Goal: Communication & Community: Share content

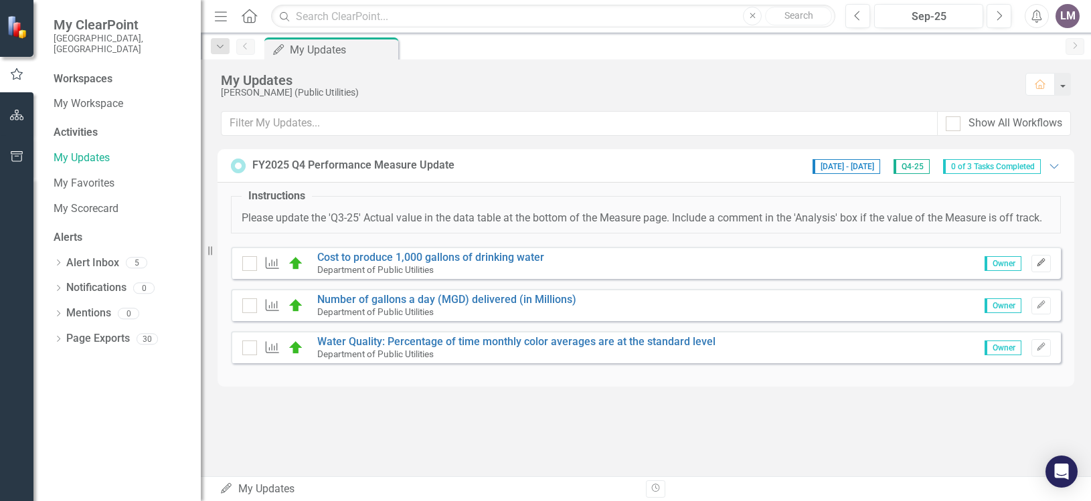
click at [1046, 266] on button "Edit" at bounding box center [1040, 263] width 19 height 17
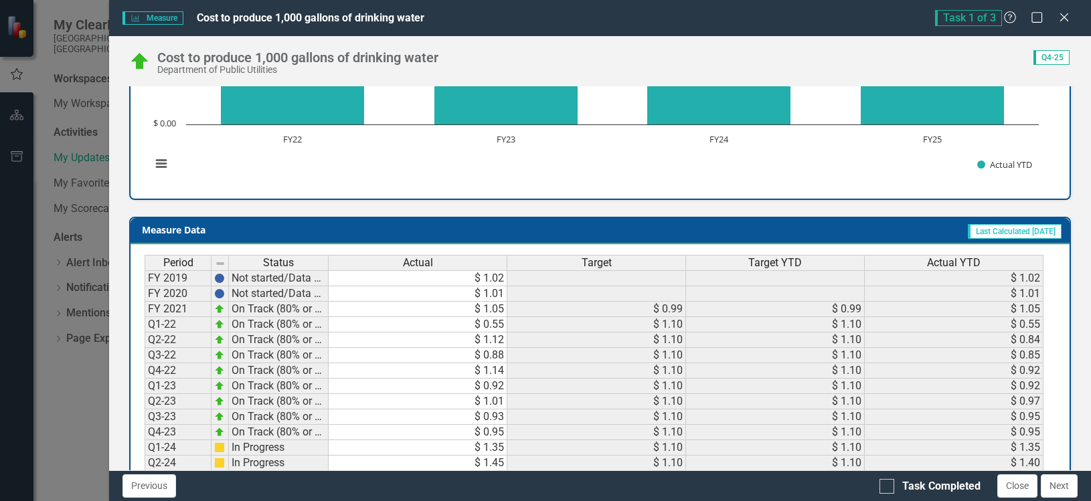
scroll to position [561, 0]
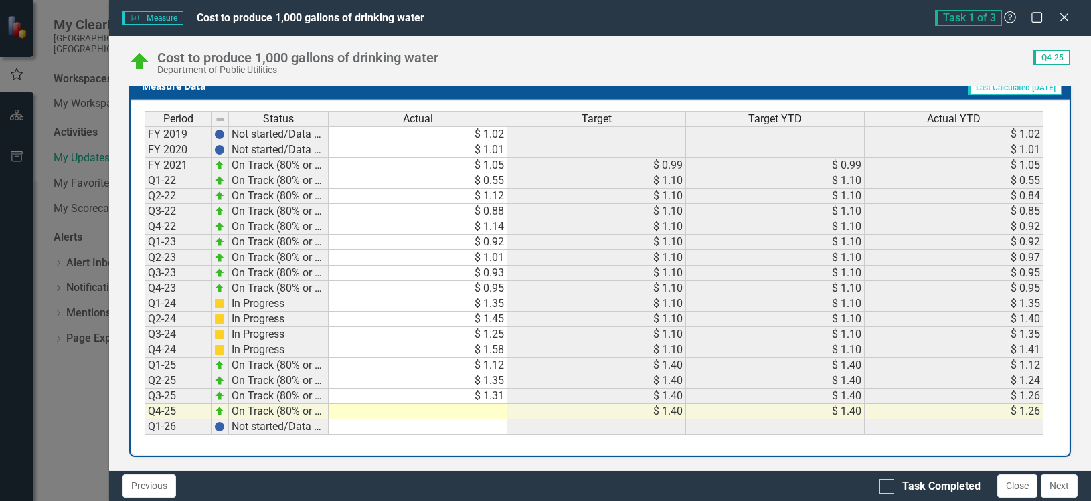
click at [486, 412] on td at bounding box center [418, 411] width 179 height 15
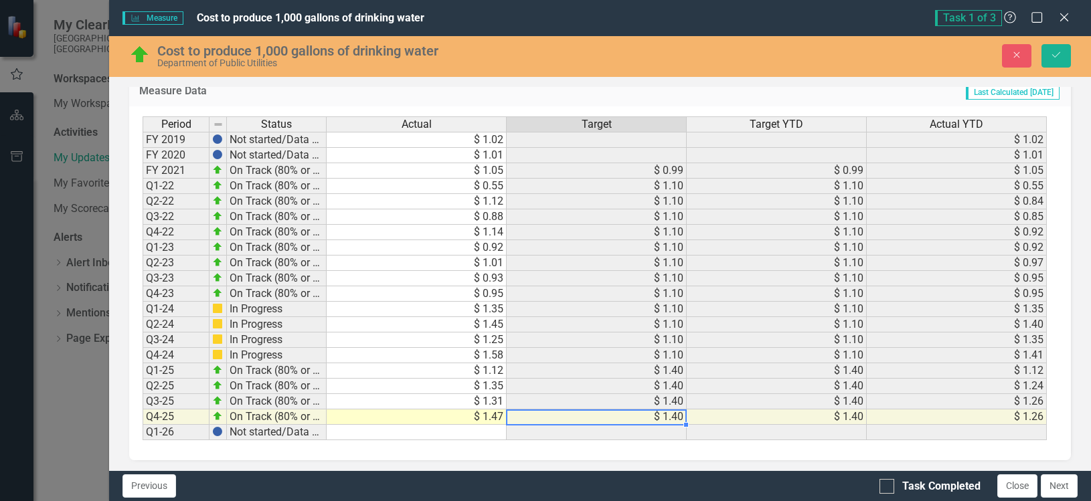
scroll to position [563, 0]
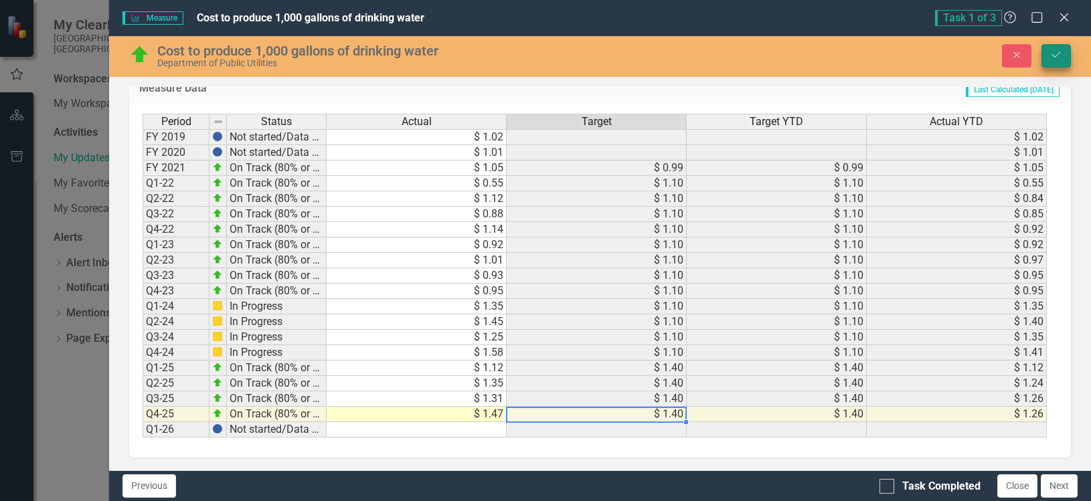
type textarea "1.47"
click at [1063, 56] on button "Save" at bounding box center [1055, 55] width 29 height 23
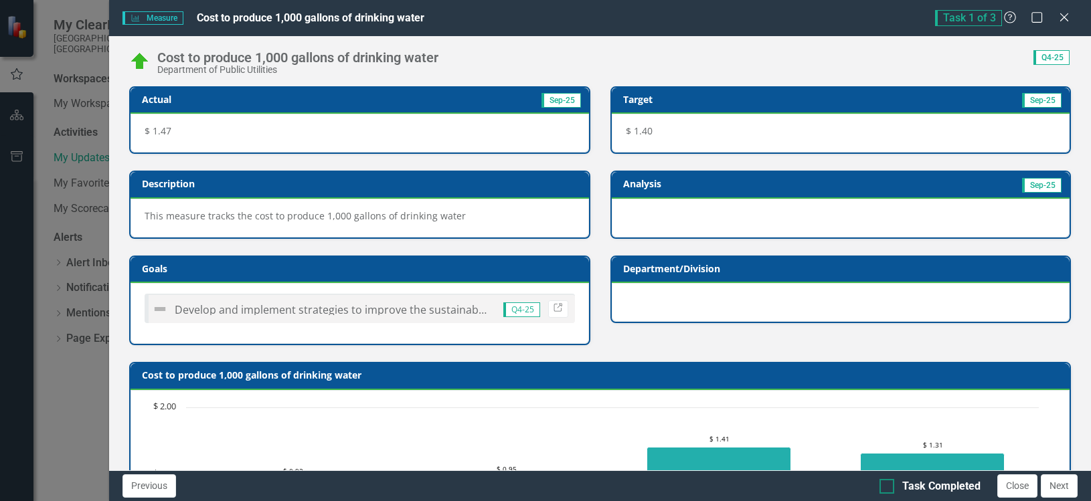
click at [892, 486] on div at bounding box center [886, 486] width 15 height 15
click at [888, 486] on input "Task Completed" at bounding box center [883, 483] width 9 height 9
checkbox input "true"
click at [1062, 485] on button "Next" at bounding box center [1058, 485] width 37 height 23
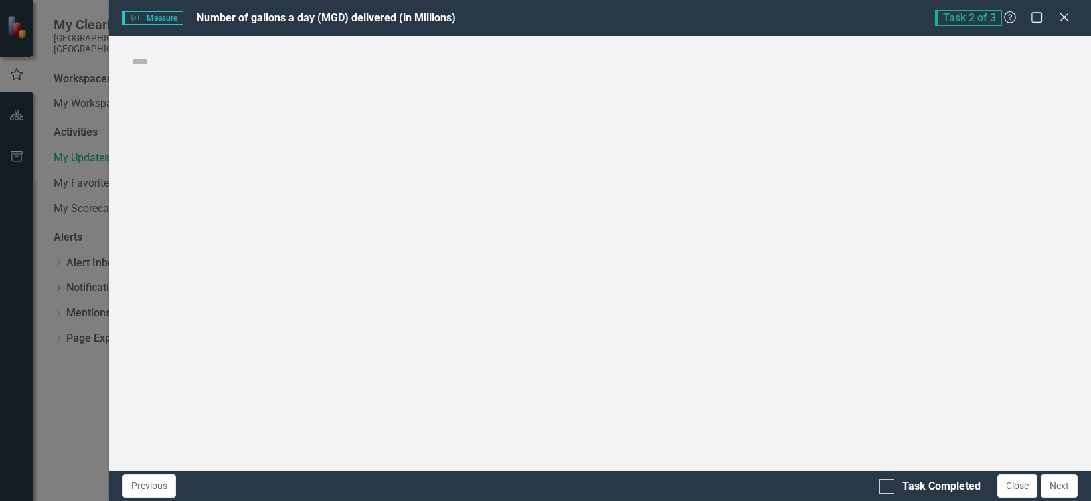
checkbox input "true"
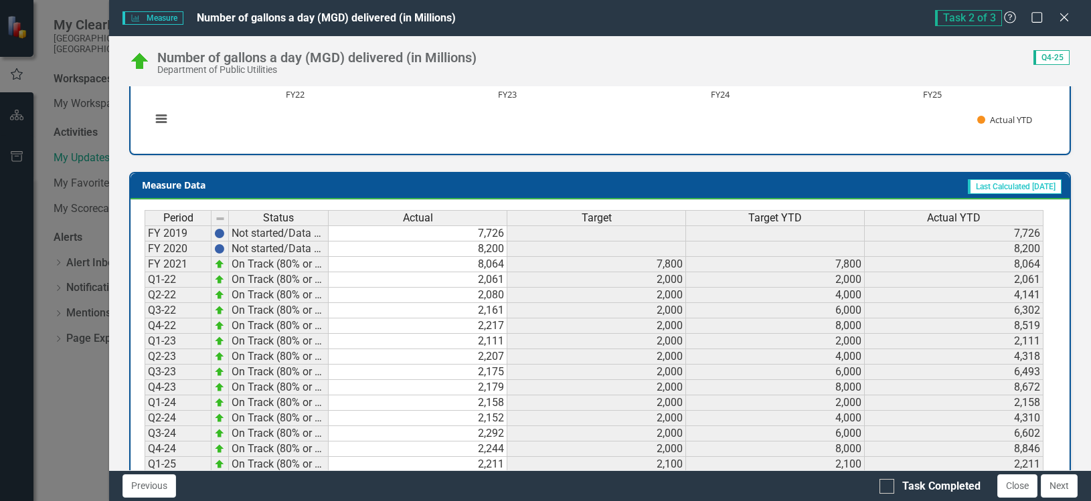
scroll to position [561, 0]
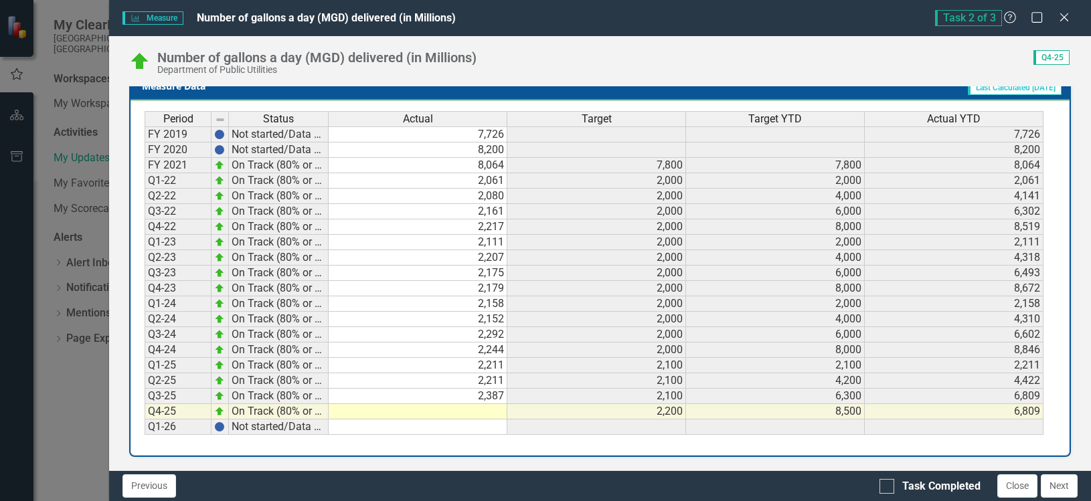
click at [477, 411] on td at bounding box center [418, 411] width 179 height 15
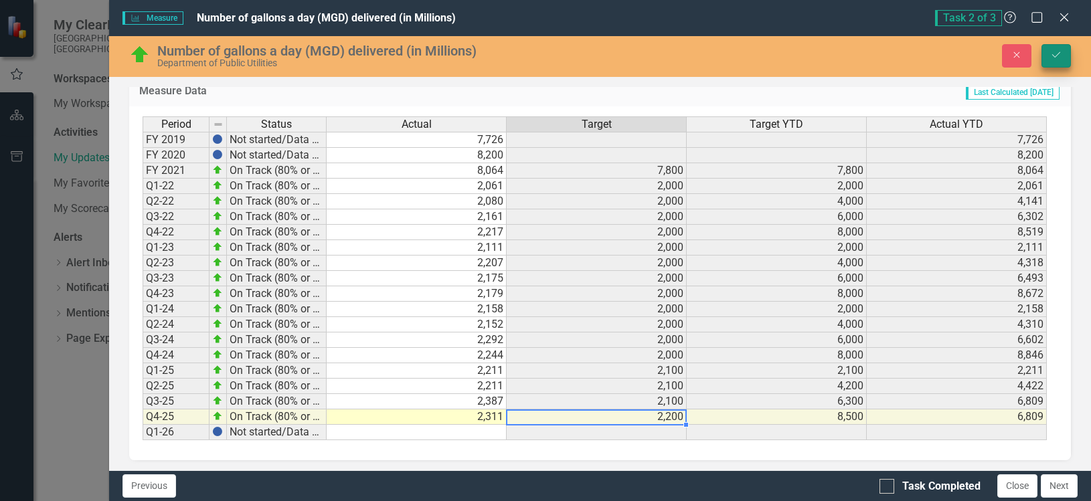
type textarea "2311"
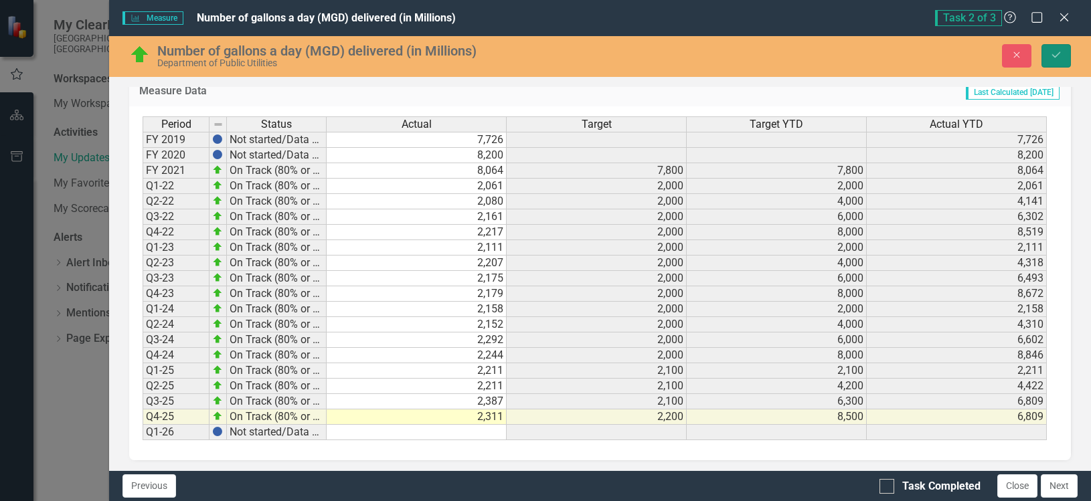
click at [1059, 60] on icon "Save" at bounding box center [1056, 54] width 12 height 9
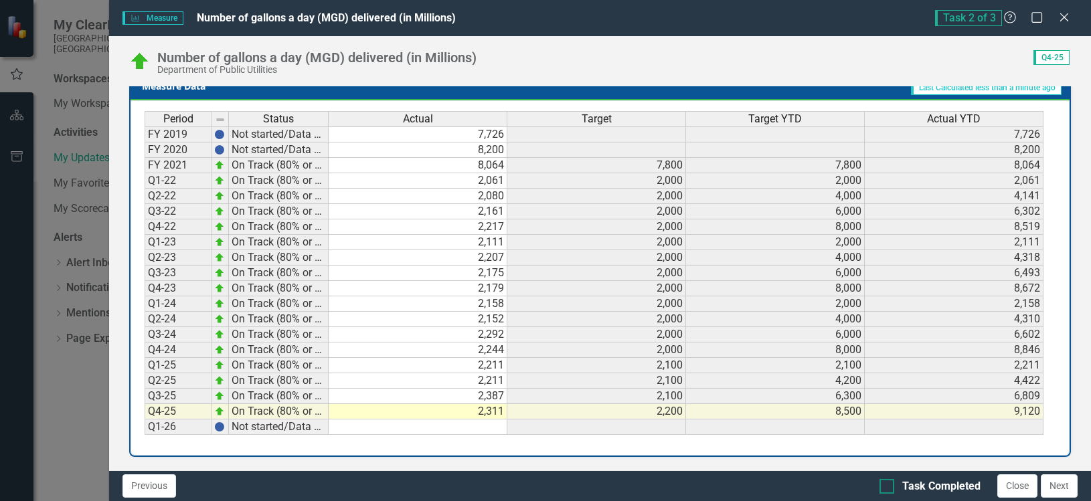
click at [891, 487] on div at bounding box center [886, 486] width 15 height 15
click at [888, 487] on input "Task Completed" at bounding box center [883, 483] width 9 height 9
checkbox input "true"
click at [1059, 488] on button "Next" at bounding box center [1058, 485] width 37 height 23
checkbox input "true"
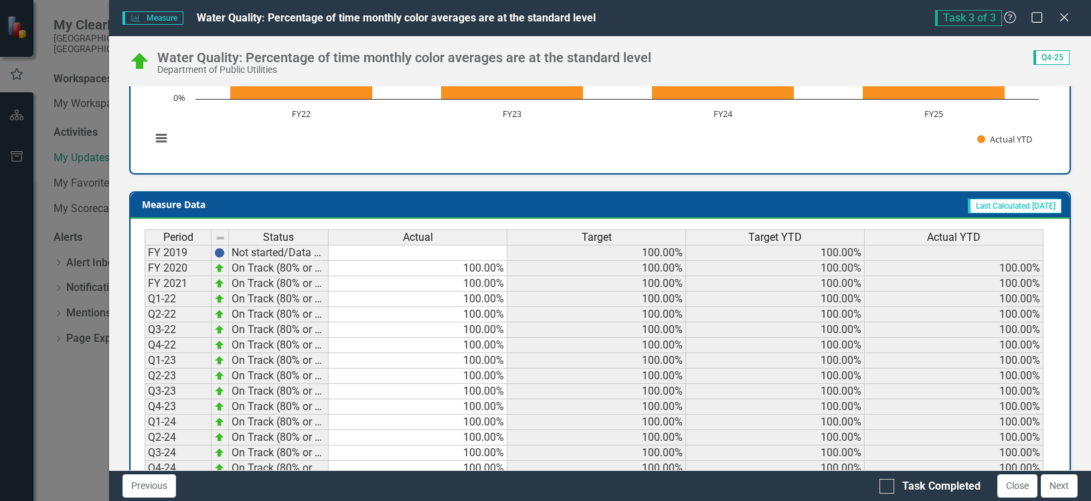
scroll to position [640, 0]
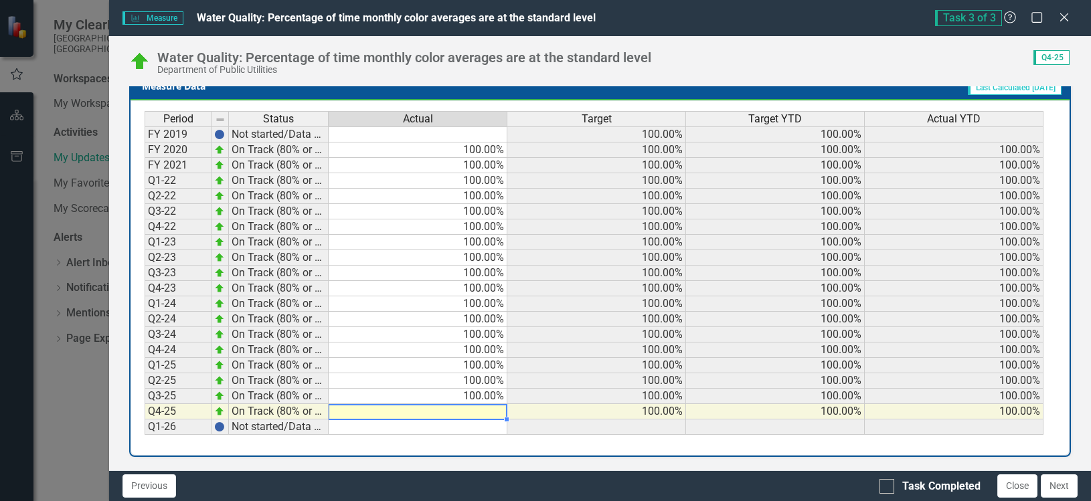
click at [476, 413] on td at bounding box center [418, 411] width 179 height 15
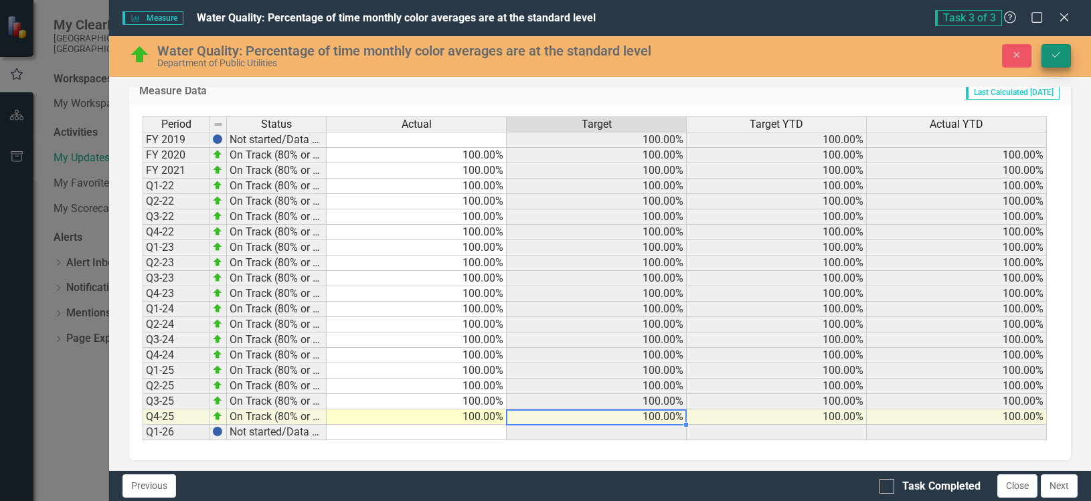
type textarea "100"
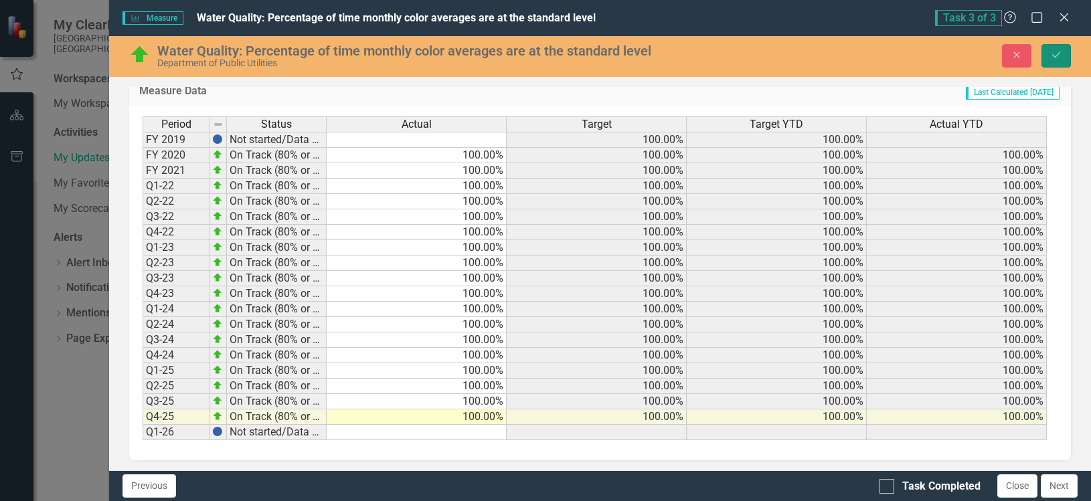
click at [1059, 50] on icon "Save" at bounding box center [1056, 54] width 12 height 9
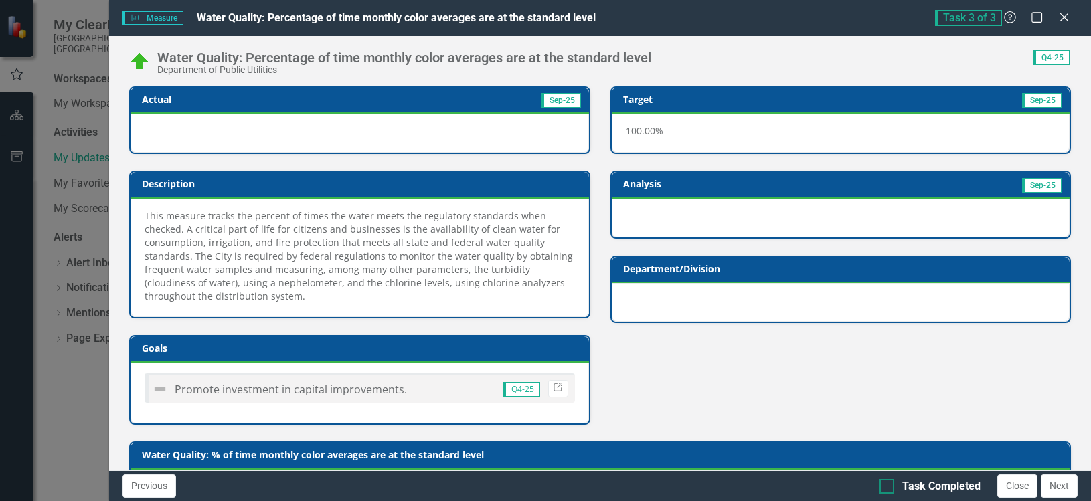
scroll to position [201, 0]
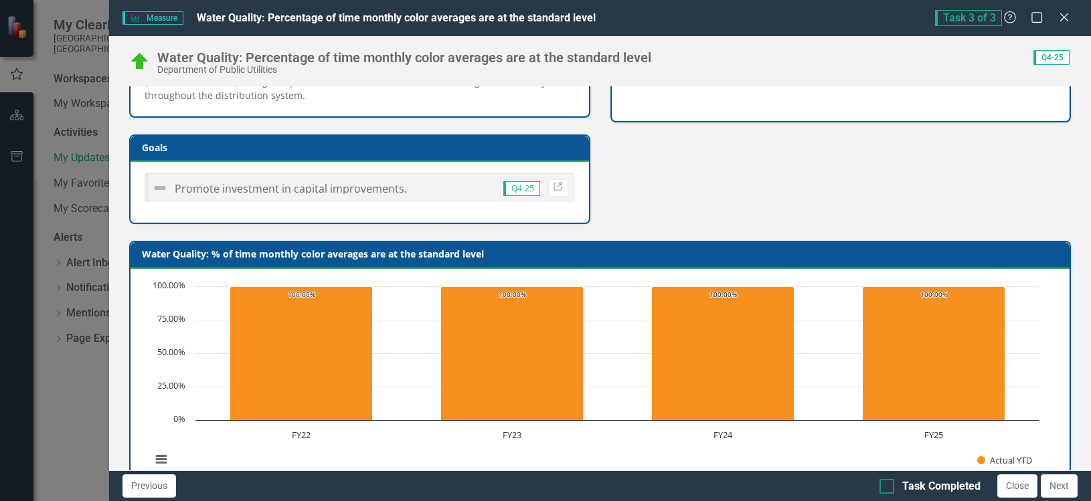
click at [889, 486] on div at bounding box center [886, 486] width 15 height 15
click at [888, 486] on input "Task Completed" at bounding box center [883, 483] width 9 height 9
checkbox input "true"
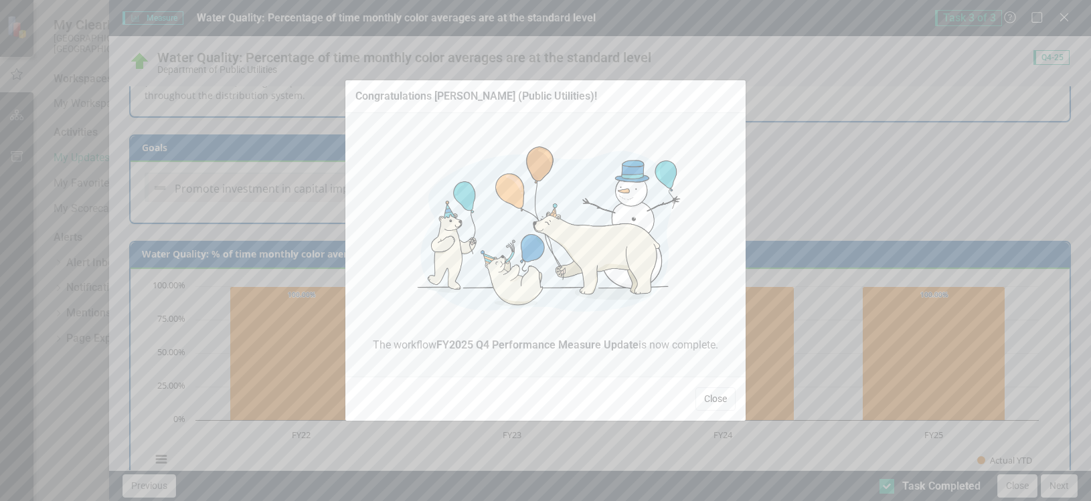
click at [717, 399] on button "Close" at bounding box center [715, 398] width 40 height 23
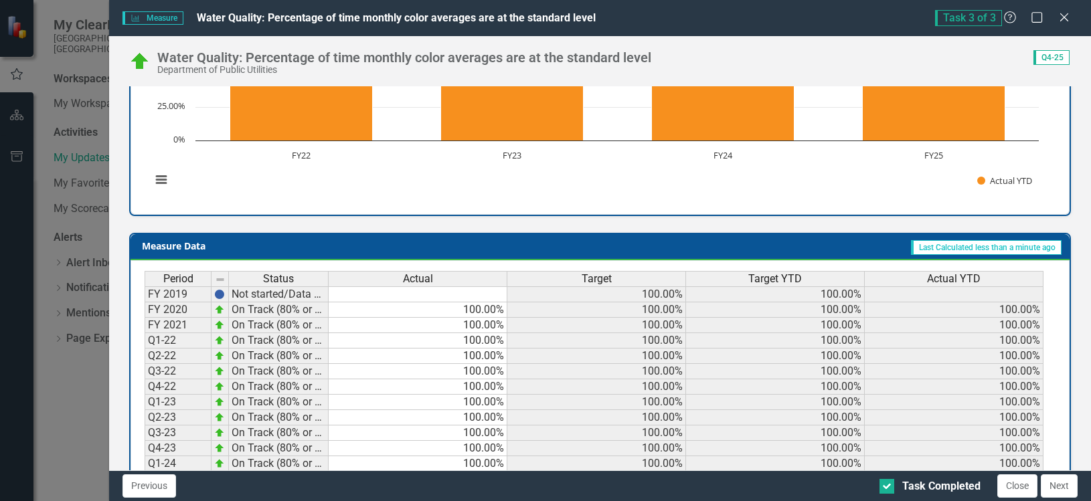
scroll to position [640, 0]
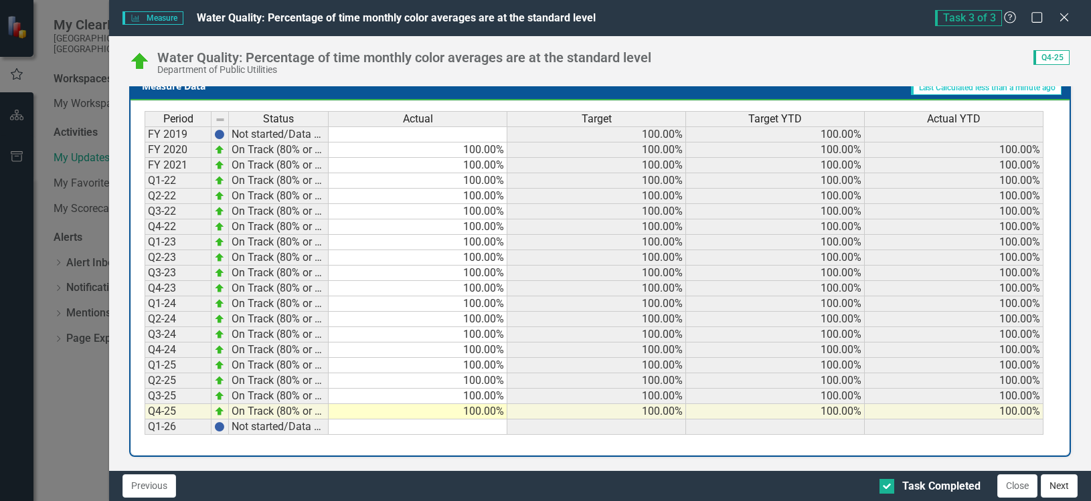
click at [1065, 490] on button "Next" at bounding box center [1058, 485] width 37 height 23
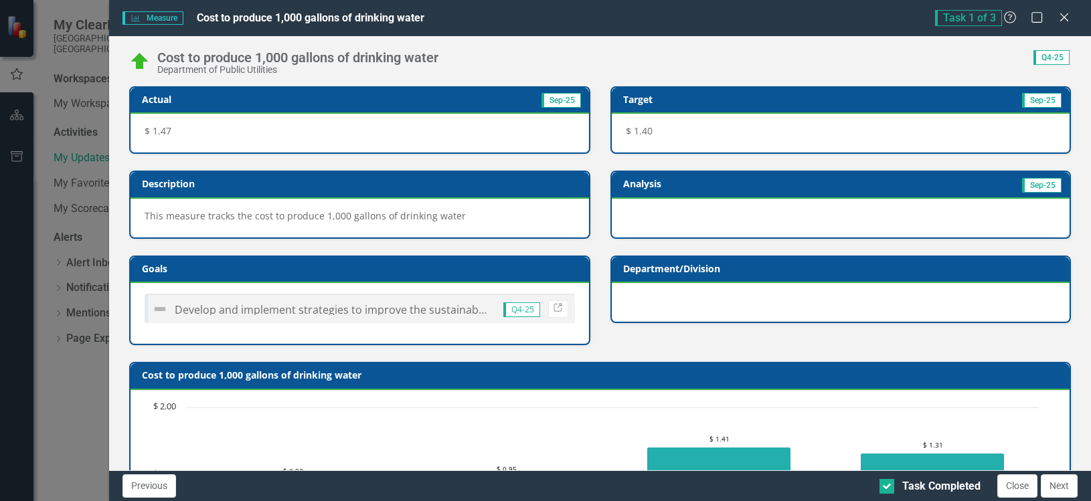
checkbox input "true"
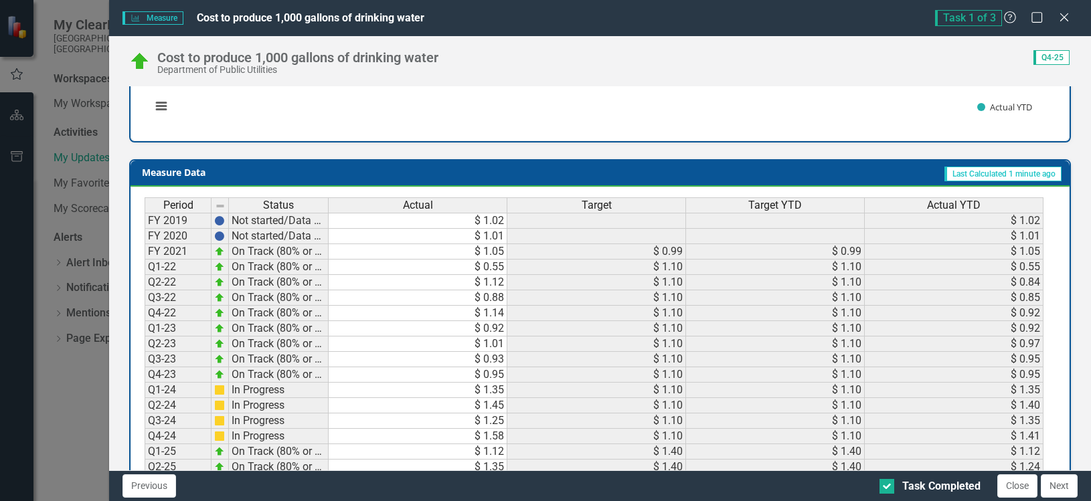
scroll to position [561, 0]
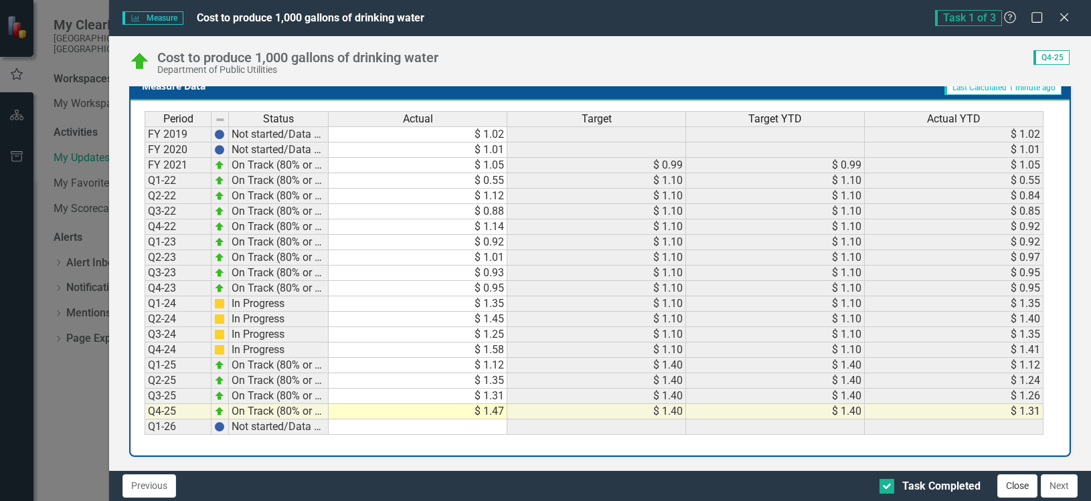
click at [1016, 487] on button "Close" at bounding box center [1017, 485] width 40 height 23
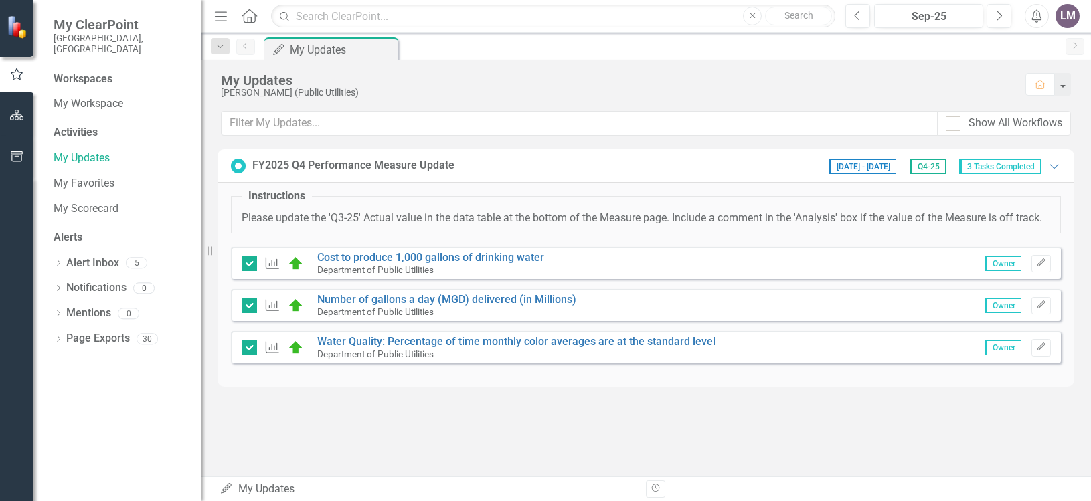
click at [922, 169] on span "Q4-25" at bounding box center [927, 166] width 36 height 15
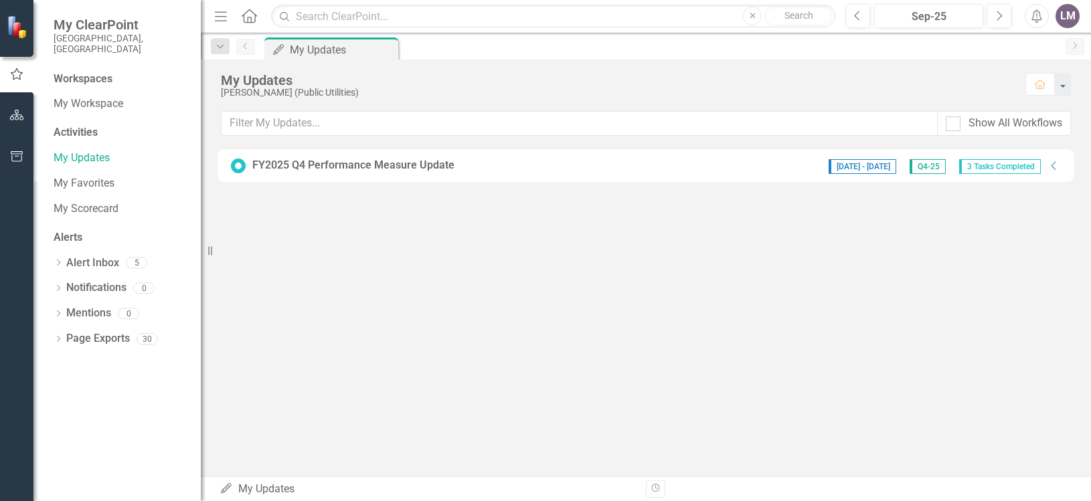
click at [922, 169] on span "Q4-25" at bounding box center [927, 166] width 36 height 15
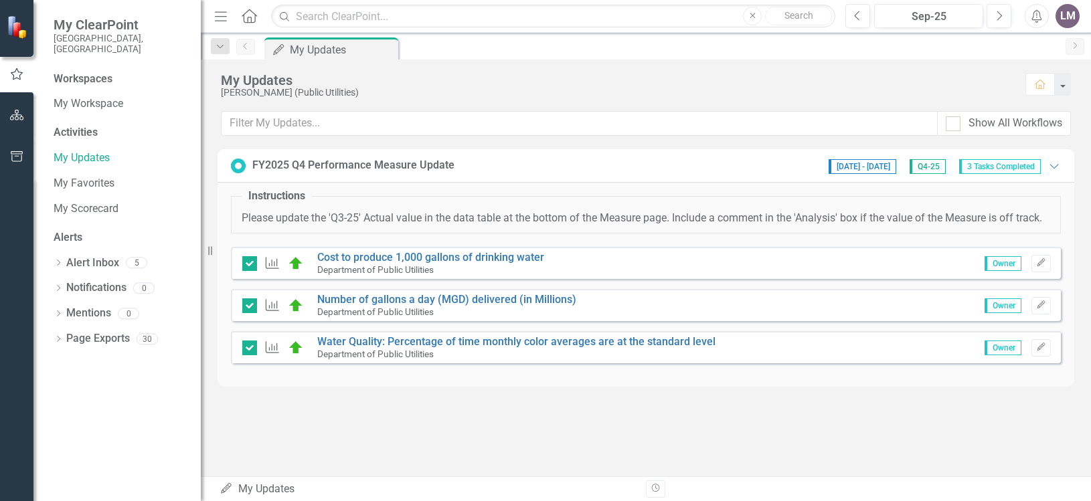
drag, startPoint x: 922, startPoint y: 169, endPoint x: 656, endPoint y: 175, distance: 265.7
click at [656, 175] on div "FY2025 Q4 Performance Measure Update [DATE] - [DATE] Q4-25 3 Tasks Completed Ex…" at bounding box center [645, 165] width 856 height 33
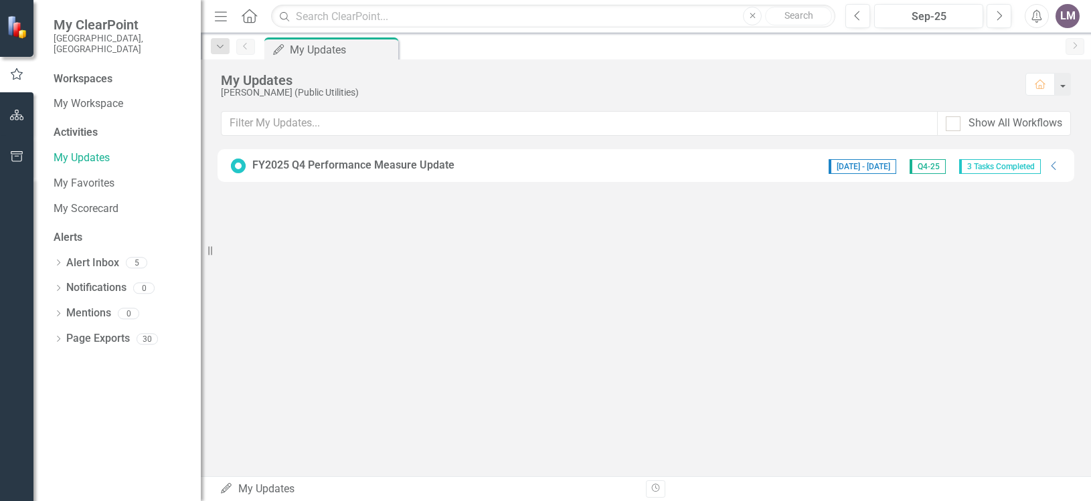
click at [921, 167] on span "Q4-25" at bounding box center [927, 166] width 36 height 15
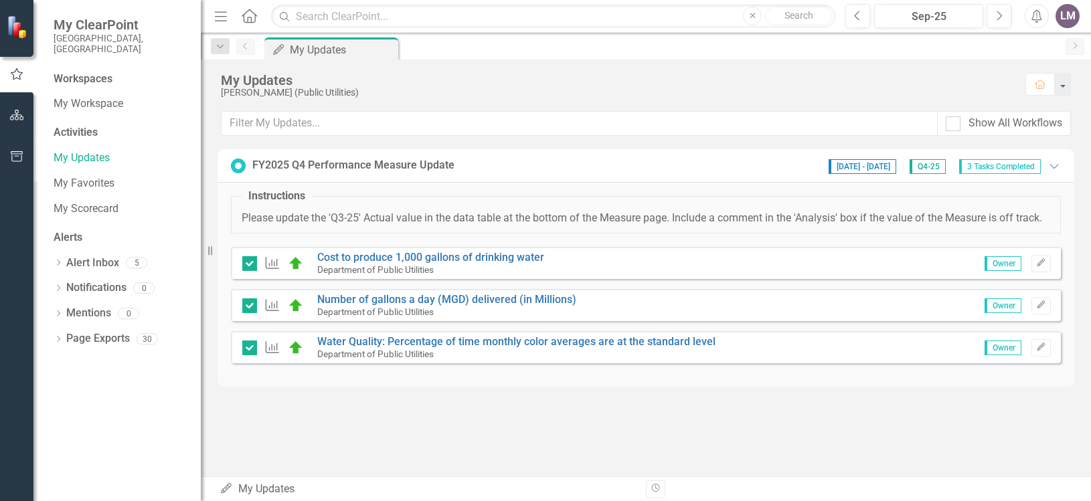
click at [872, 408] on div "My Updates [PERSON_NAME] (Public Utilities) Home Show All Workflows FY2025 Q4 P…" at bounding box center [646, 268] width 890 height 417
click at [12, 115] on icon "button" at bounding box center [17, 115] width 14 height 11
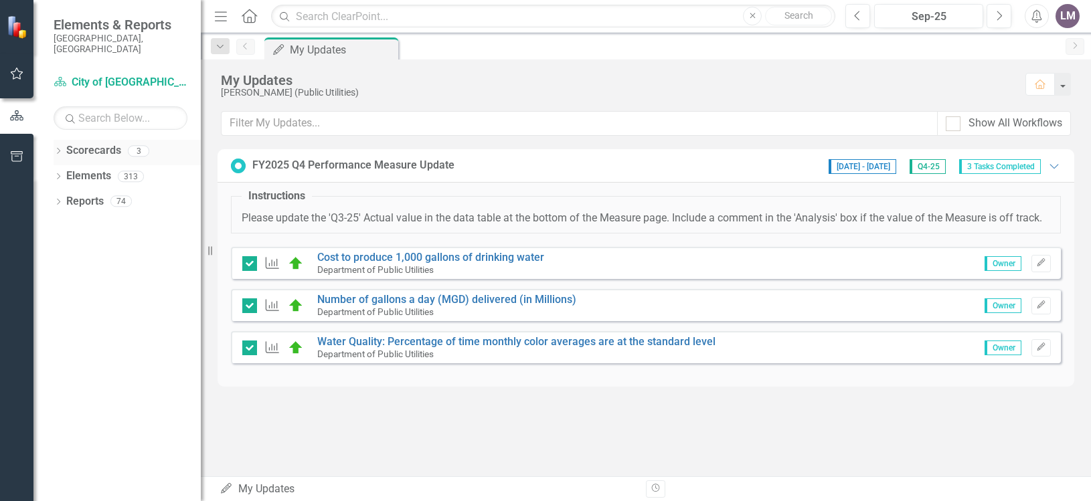
click at [60, 149] on icon "Dropdown" at bounding box center [58, 152] width 9 height 7
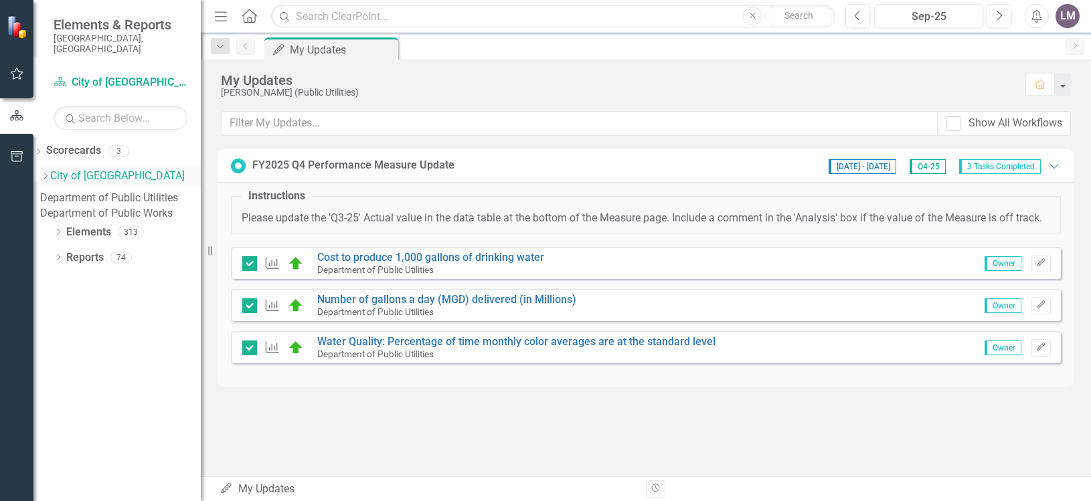
click at [50, 172] on icon "Dropdown" at bounding box center [45, 176] width 10 height 8
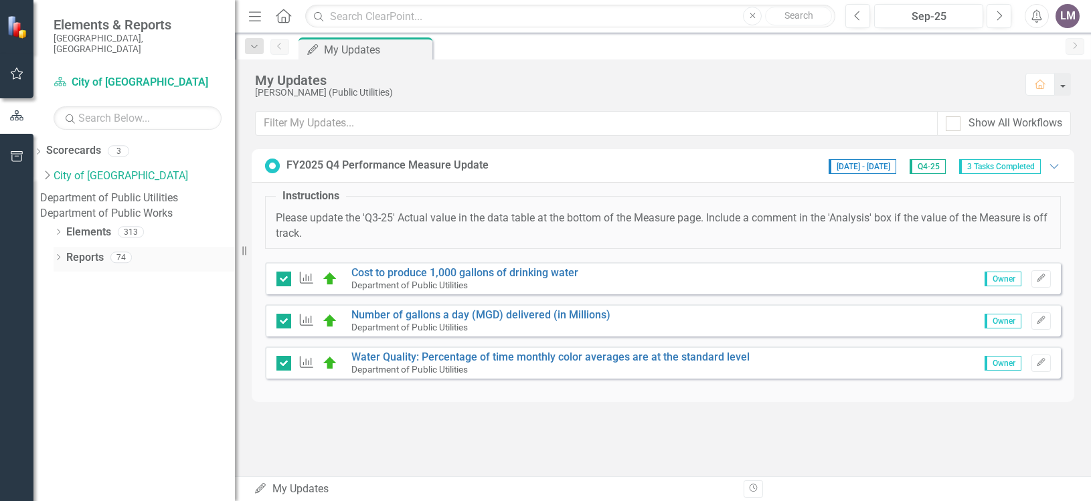
drag, startPoint x: 209, startPoint y: 252, endPoint x: 235, endPoint y: 256, distance: 26.3
click at [235, 256] on div "Resize" at bounding box center [240, 250] width 11 height 501
click at [197, 195] on link "Department of Public Utilities" at bounding box center [137, 198] width 195 height 15
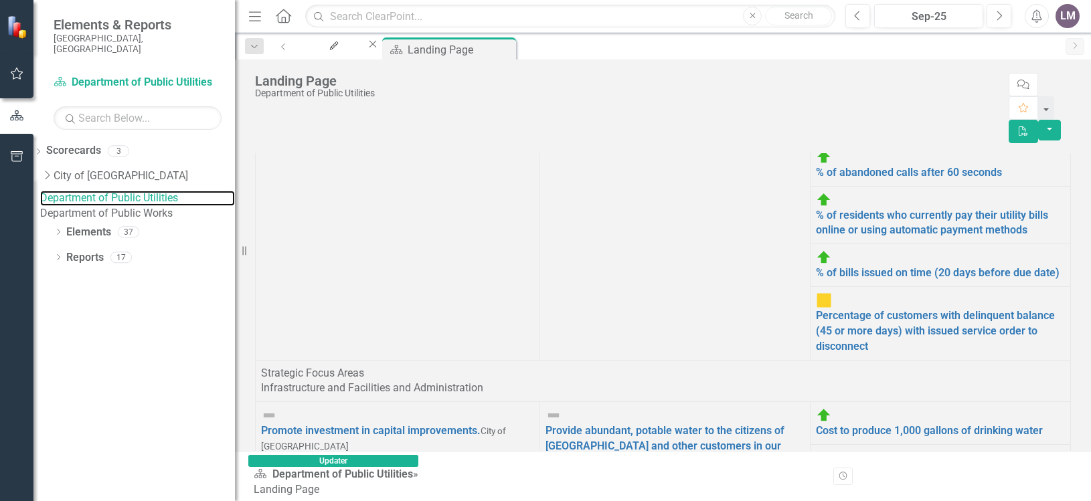
scroll to position [194, 0]
click at [56, 262] on icon "Dropdown" at bounding box center [58, 258] width 9 height 7
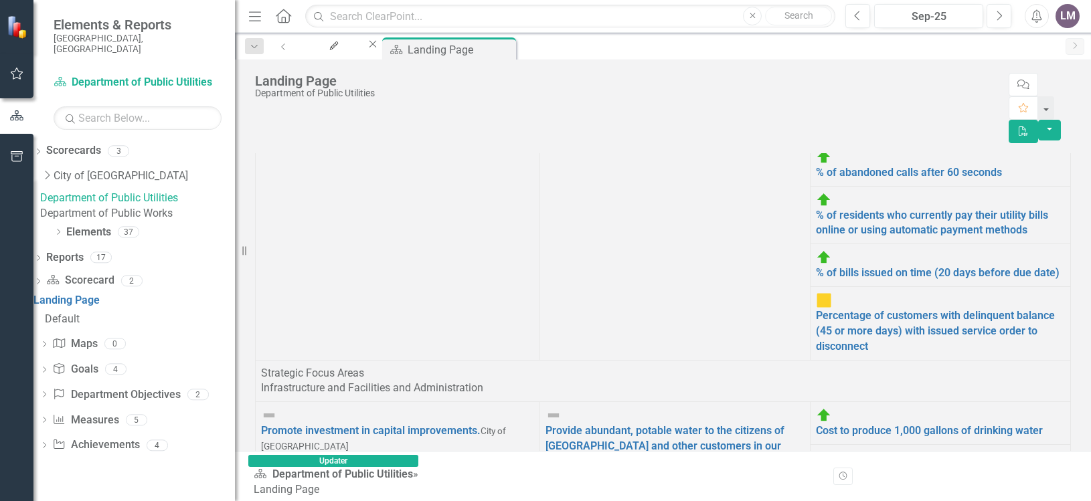
click at [49, 425] on icon "Dropdown" at bounding box center [43, 421] width 9 height 7
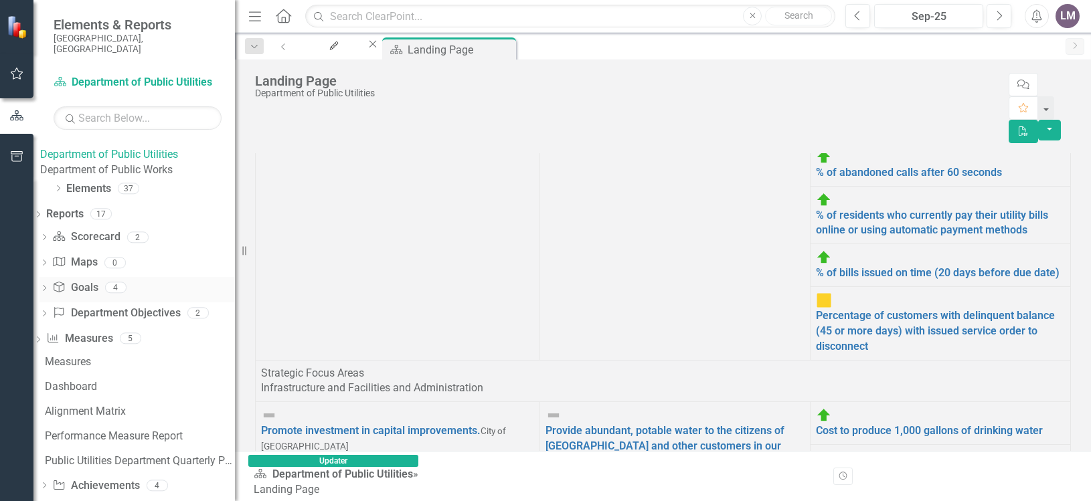
scroll to position [67, 0]
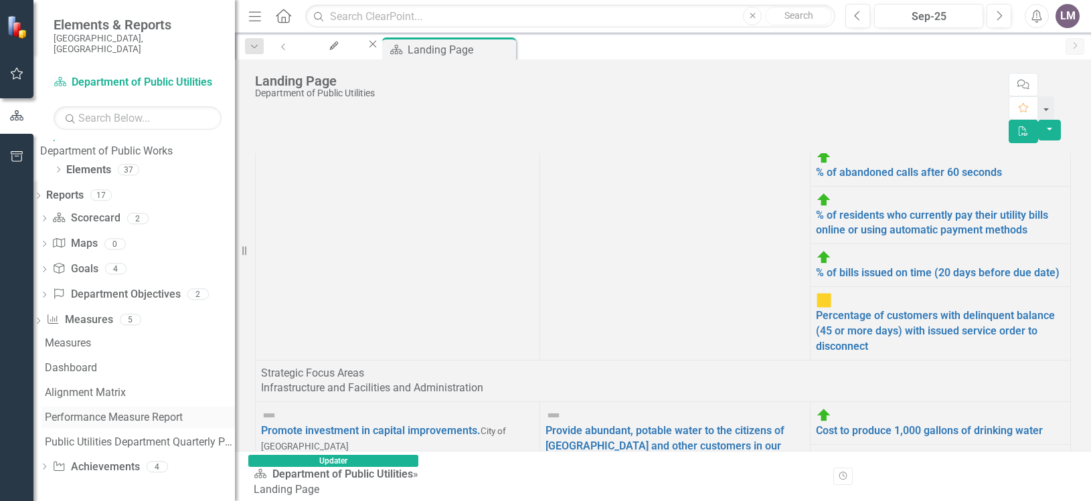
click at [138, 420] on div "Performance Measure Report" at bounding box center [140, 418] width 190 height 12
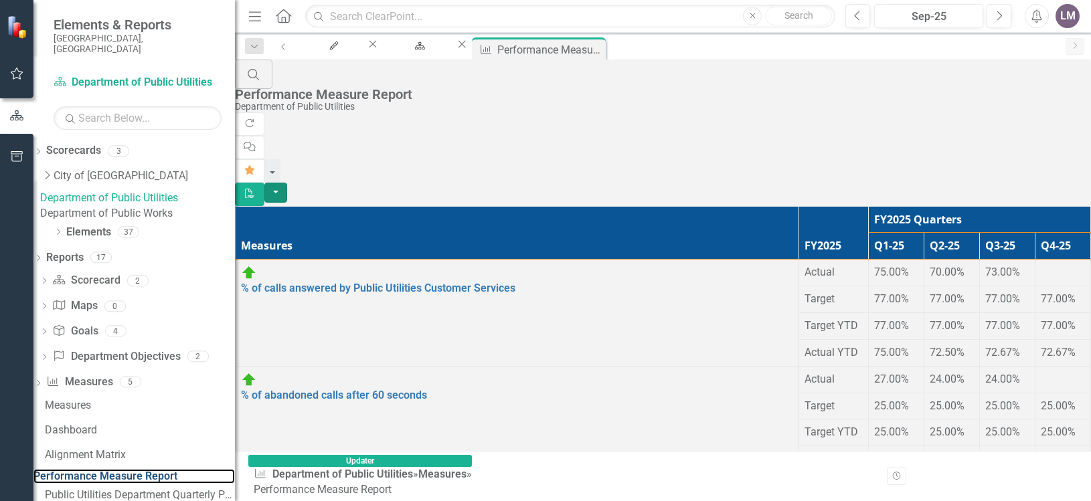
scroll to position [335, 0]
click at [287, 183] on button "button" at bounding box center [275, 193] width 23 height 21
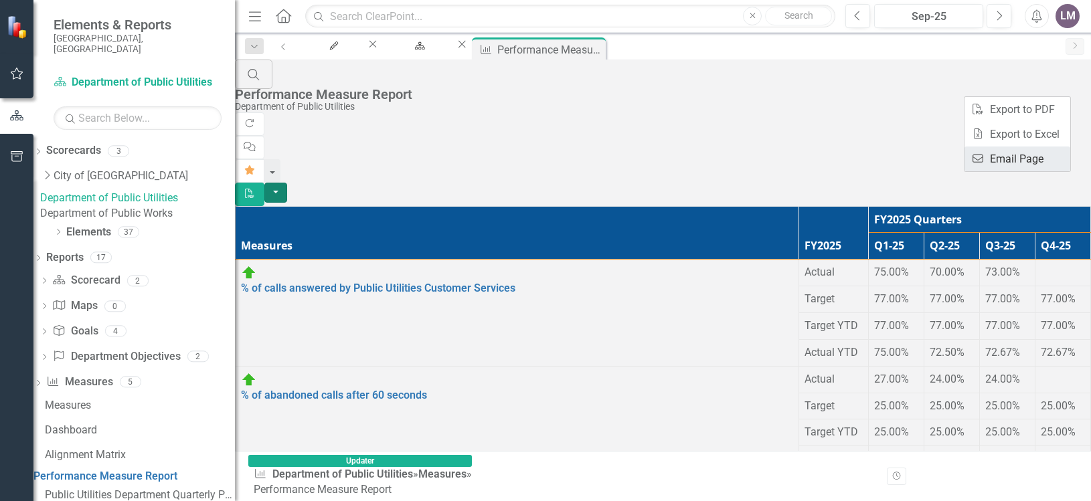
click at [1018, 155] on link "Email Email Page" at bounding box center [1017, 159] width 106 height 25
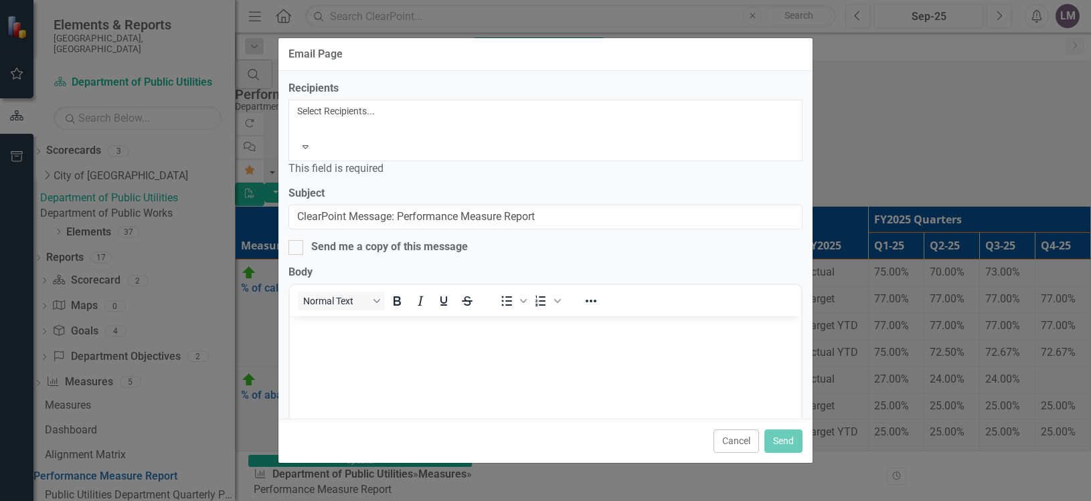
scroll to position [0, 0]
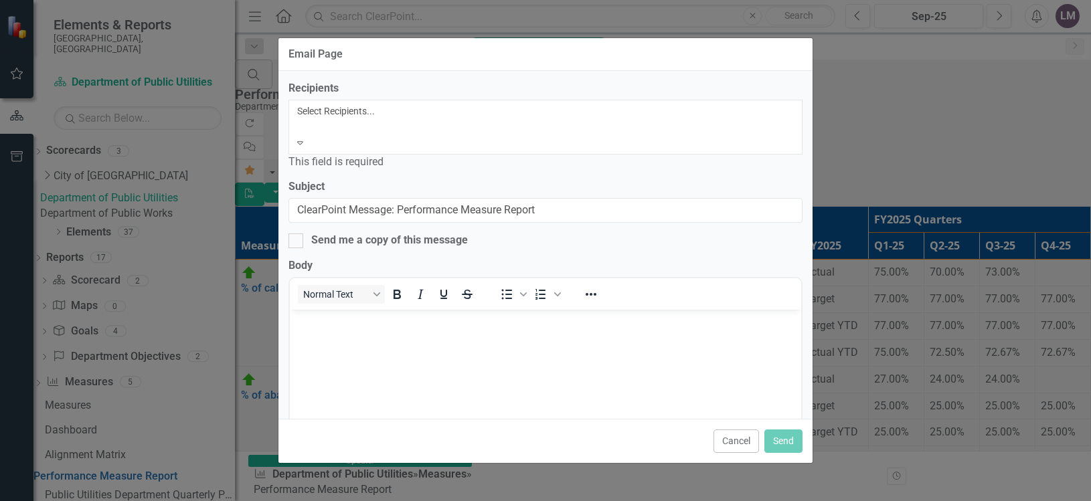
click at [303, 138] on icon "Expand" at bounding box center [300, 142] width 6 height 9
click at [300, 119] on div at bounding box center [299, 127] width 2 height 16
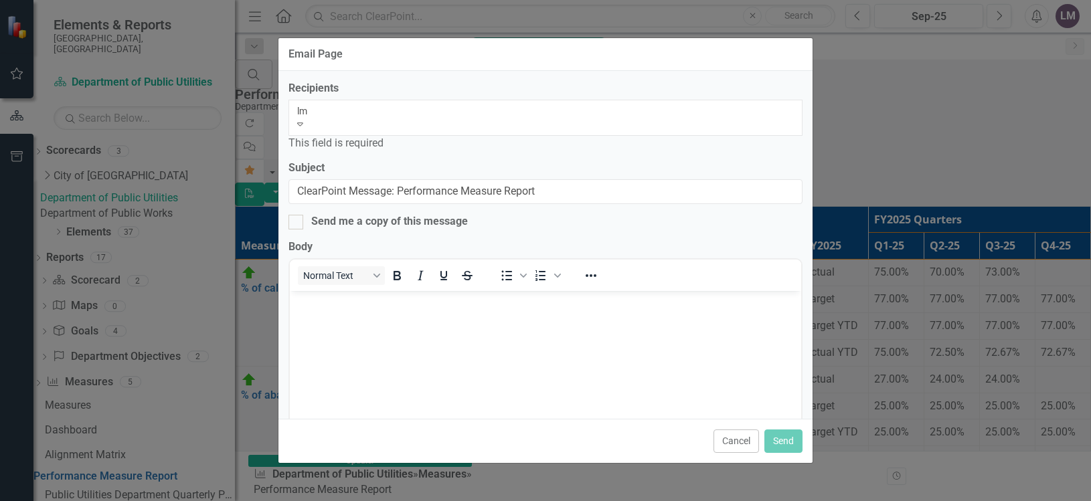
type input "l"
type input "[EMAIL_ADDRESS][DOMAIN_NAME]"
click at [312, 240] on label "Body" at bounding box center [300, 247] width 24 height 15
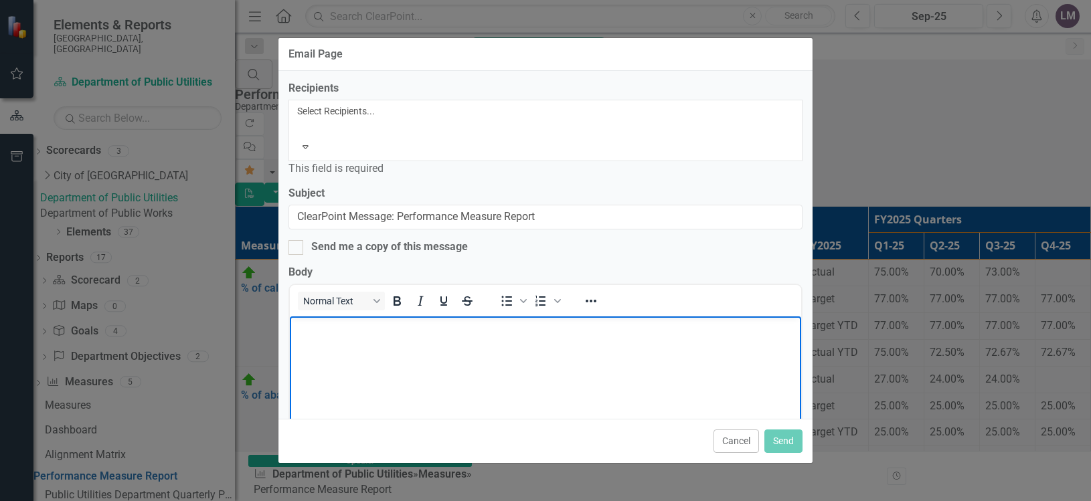
click at [343, 339] on body "Rich Text Area. Press ALT-0 for help." at bounding box center [545, 416] width 511 height 201
drag, startPoint x: 342, startPoint y: 332, endPoint x: 290, endPoint y: 329, distance: 52.3
click at [290, 329] on body "FY25" at bounding box center [545, 416] width 511 height 201
click at [341, 333] on p "Rich Text Area. Press ALT-0 for help." at bounding box center [545, 327] width 505 height 16
click at [712, 394] on body "Performance Measures Update - FY2025 Q4" at bounding box center [545, 416] width 511 height 201
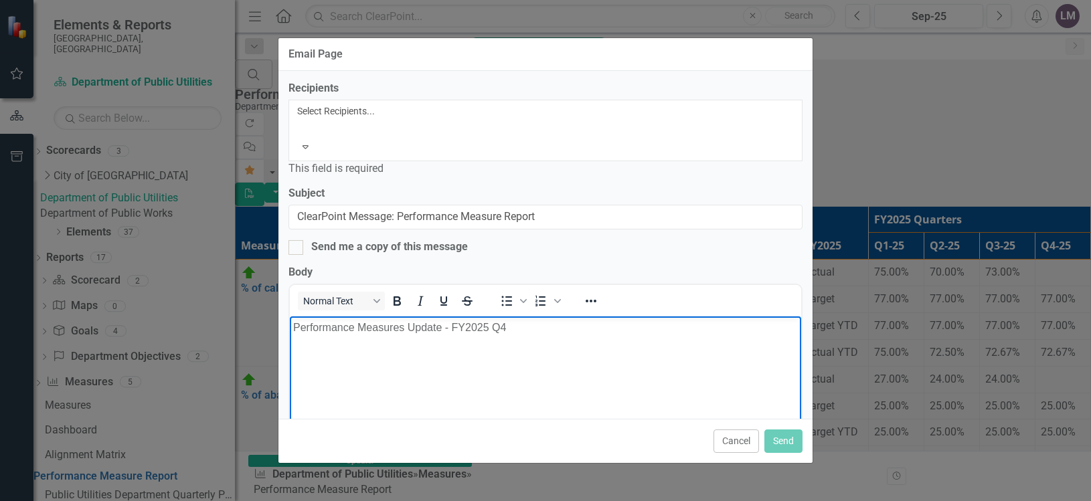
click at [625, 143] on div "Recipients Select Recipients... Expand This field is required Subject ClearPoin…" at bounding box center [545, 245] width 534 height 348
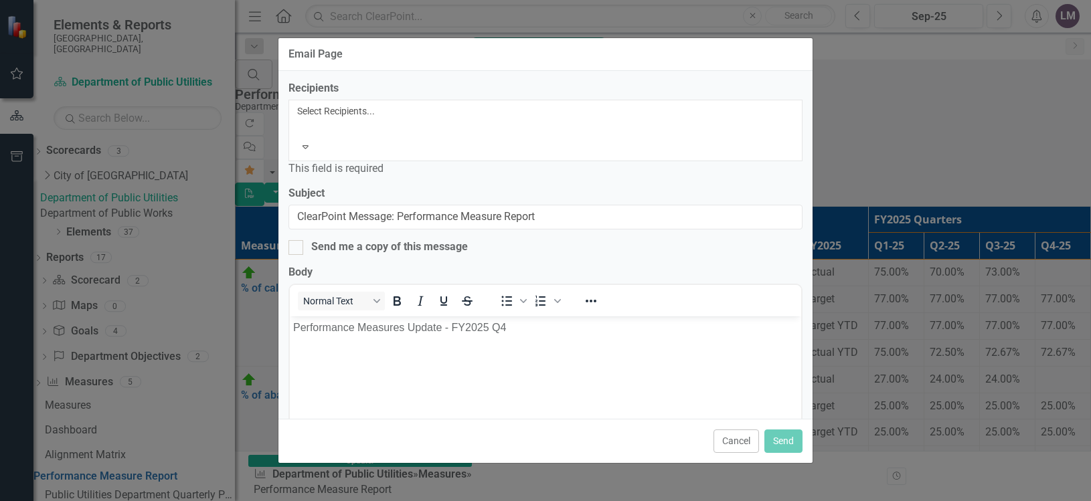
click at [300, 119] on div at bounding box center [299, 127] width 2 height 16
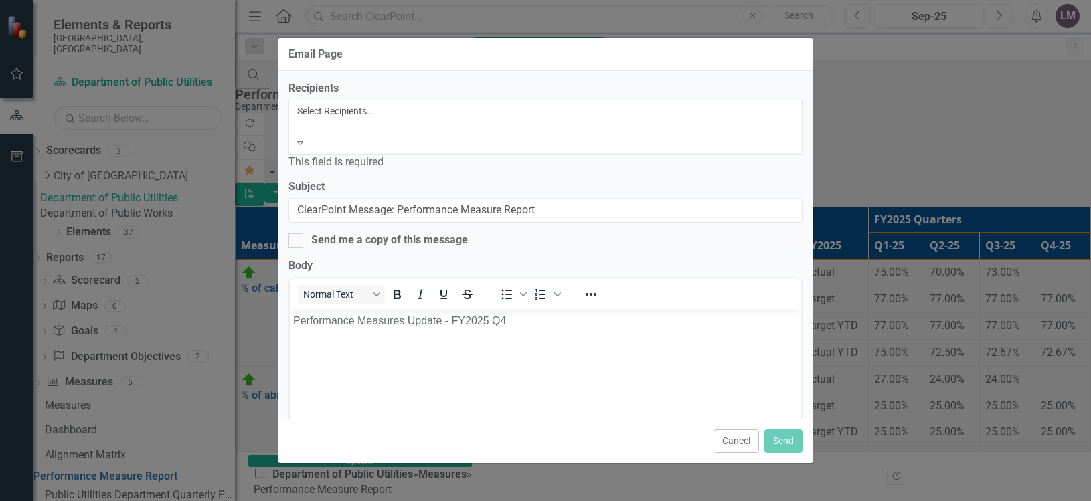
scroll to position [669, 0]
click at [793, 446] on button "Send" at bounding box center [783, 441] width 38 height 23
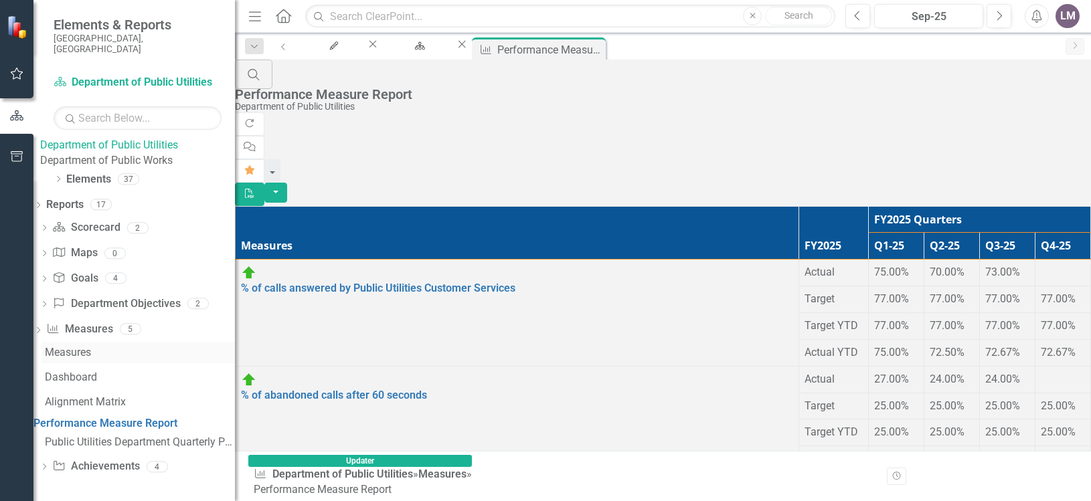
scroll to position [72, 0]
click at [832, 87] on div "Search Performance Measure Report Department of Public Utilities" at bounding box center [663, 86] width 856 height 53
click at [804, 79] on div "Search Performance Measure Report Department of Public Utilities" at bounding box center [663, 86] width 856 height 53
click at [807, 79] on div "Search Performance Measure Report Department of Public Utilities" at bounding box center [663, 86] width 856 height 53
click at [287, 183] on button "button" at bounding box center [275, 193] width 23 height 21
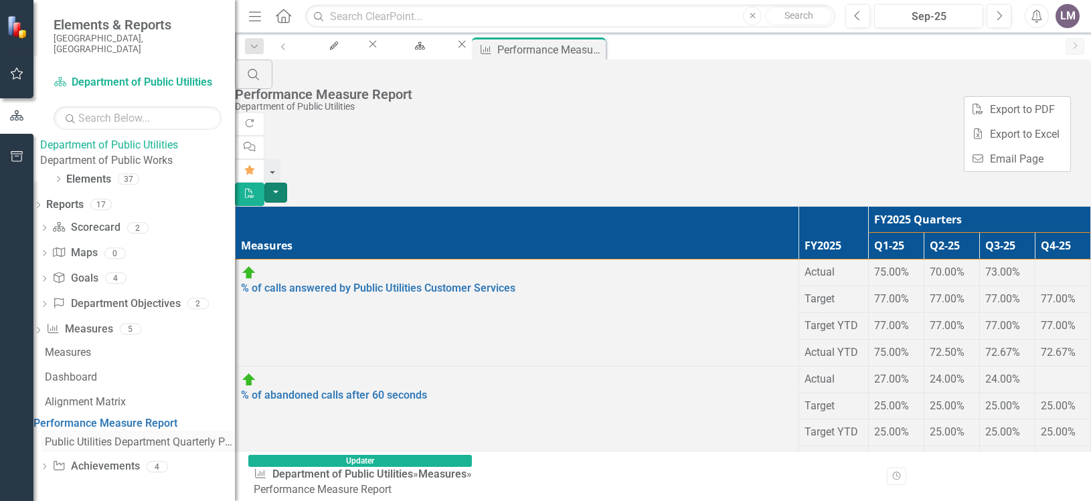
click at [198, 440] on div "Public Utilities Department Quarterly Performance Report" at bounding box center [140, 442] width 190 height 12
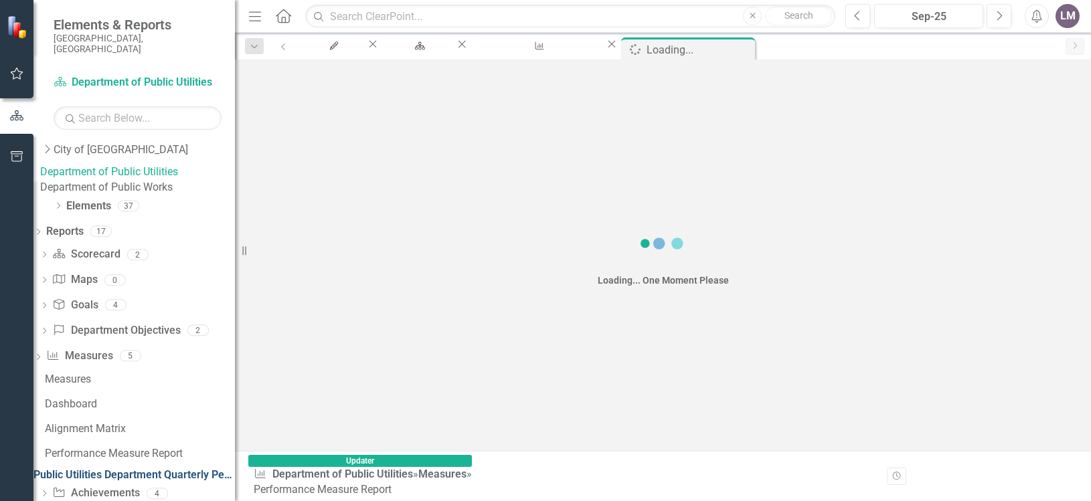
scroll to position [23, 0]
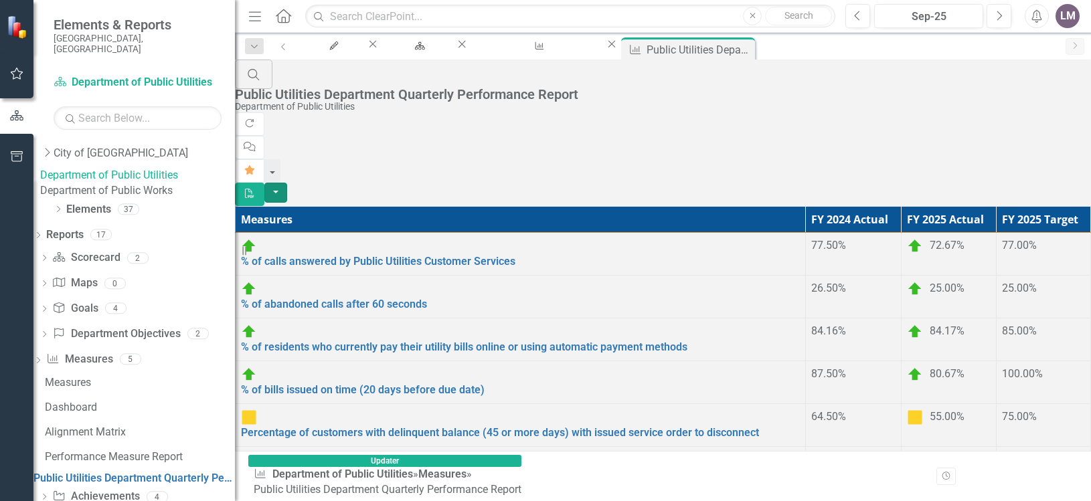
click at [287, 183] on button "button" at bounding box center [275, 193] width 23 height 21
click at [1012, 161] on link "Email Email Page" at bounding box center [1017, 159] width 106 height 25
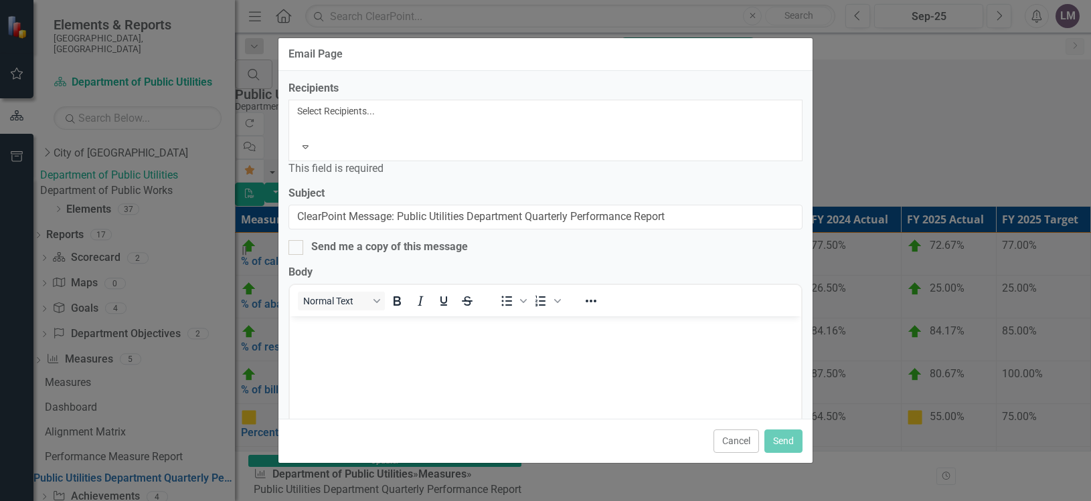
scroll to position [0, 0]
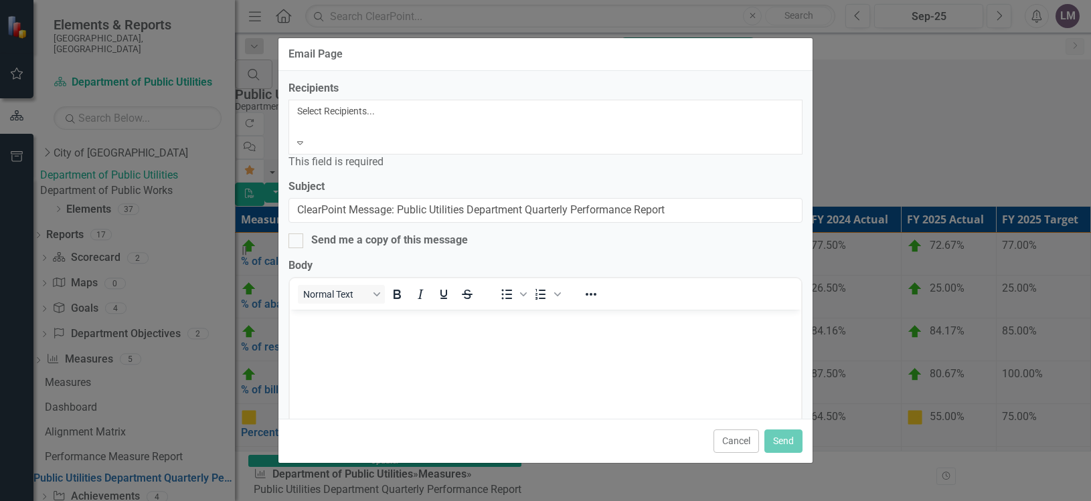
click at [300, 119] on div at bounding box center [299, 127] width 2 height 16
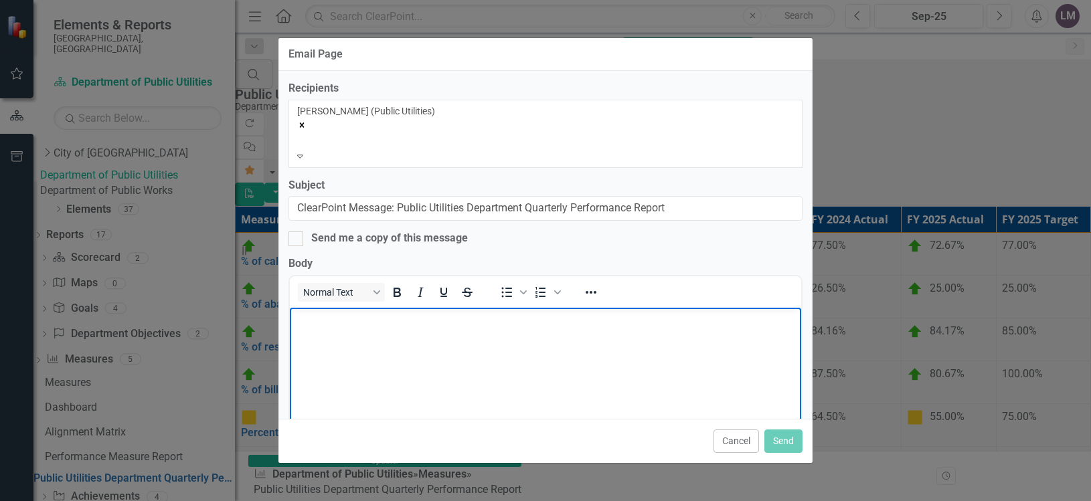
click at [503, 325] on p "Rich Text Area. Press ALT-0 for help." at bounding box center [545, 318] width 505 height 16
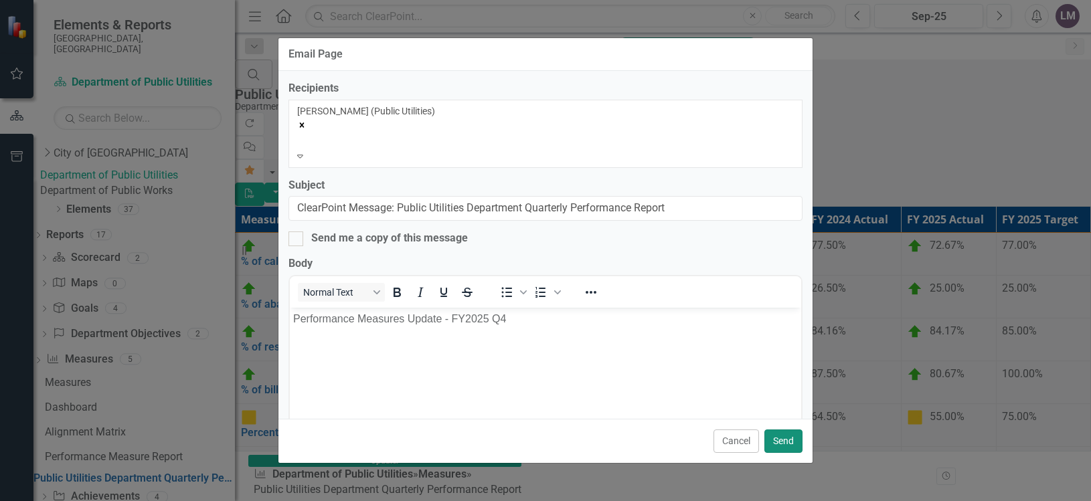
click at [792, 442] on button "Send" at bounding box center [783, 441] width 38 height 23
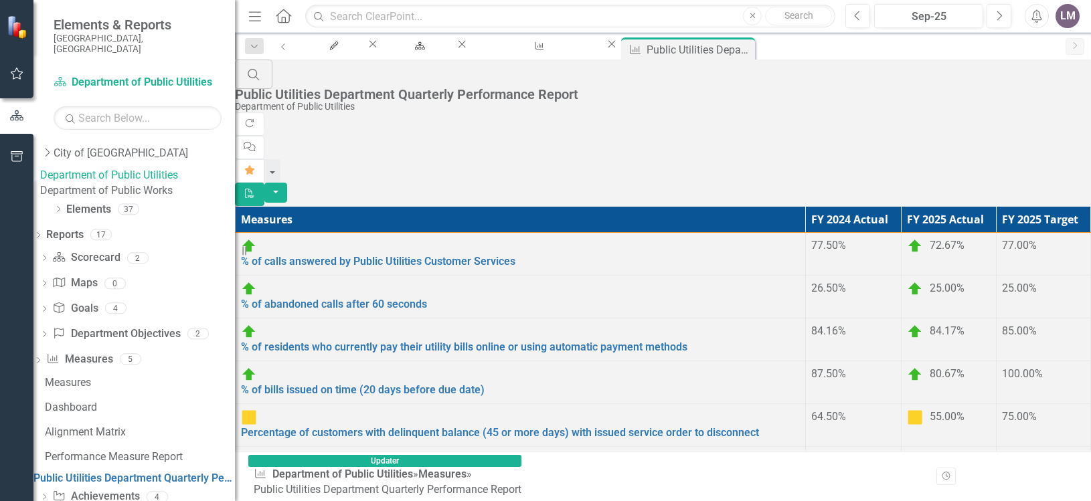
click at [758, 94] on div "Search Public Utilities Department Quarterly Performance Report Department of P…" at bounding box center [663, 86] width 856 height 53
click at [282, 159] on button "button" at bounding box center [272, 170] width 17 height 23
click at [752, 85] on div "Search Public Utilities Department Quarterly Performance Report Department of P…" at bounding box center [663, 86] width 856 height 53
click at [790, 84] on div "Search Public Utilities Department Quarterly Performance Report Department of P…" at bounding box center [663, 86] width 856 height 53
